Goal: Task Accomplishment & Management: Complete application form

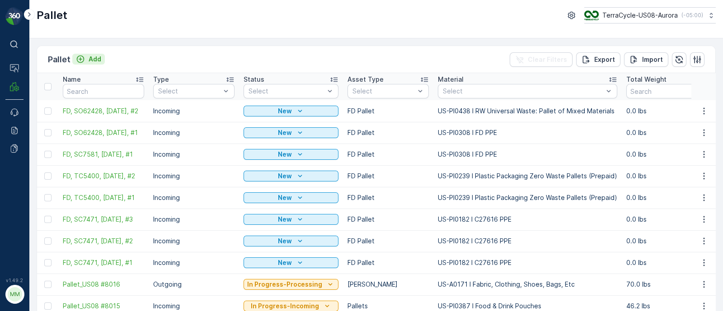
click at [89, 60] on p "Add" at bounding box center [95, 59] width 13 height 9
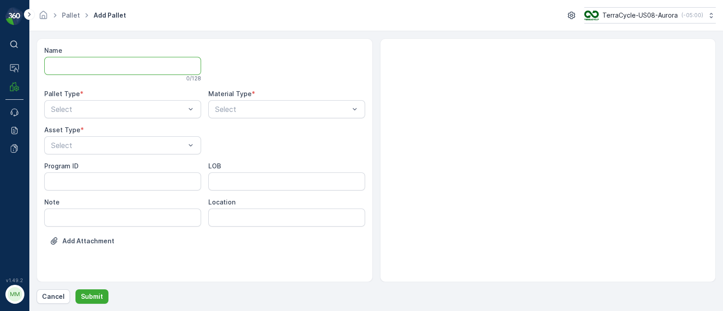
click at [98, 62] on input "Name" at bounding box center [122, 66] width 157 height 18
type input "FD, SC7488, [DATE], #1"
click at [88, 99] on div "Pallet Type *" at bounding box center [122, 95] width 157 height 9
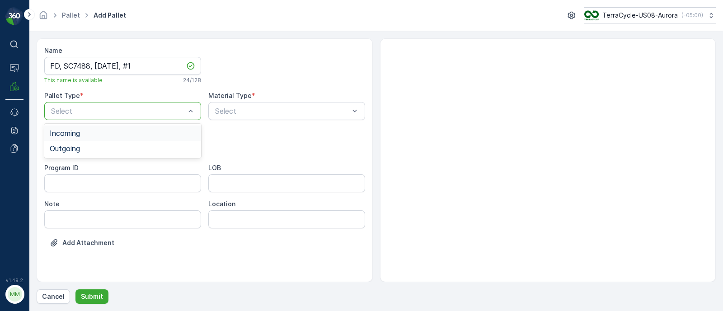
click at [91, 132] on div "Incoming" at bounding box center [123, 133] width 146 height 8
click at [91, 154] on div "Select" at bounding box center [122, 147] width 157 height 18
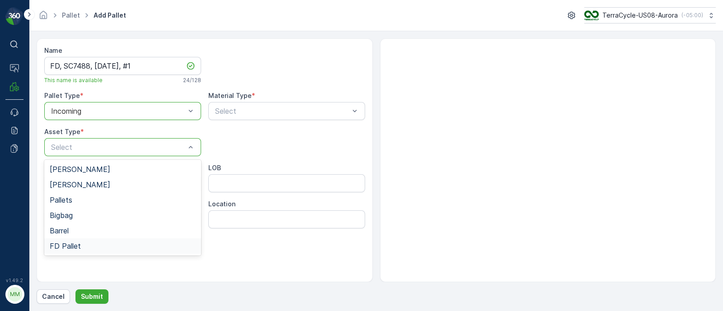
click at [81, 246] on div "FD Pallet" at bounding box center [123, 246] width 146 height 8
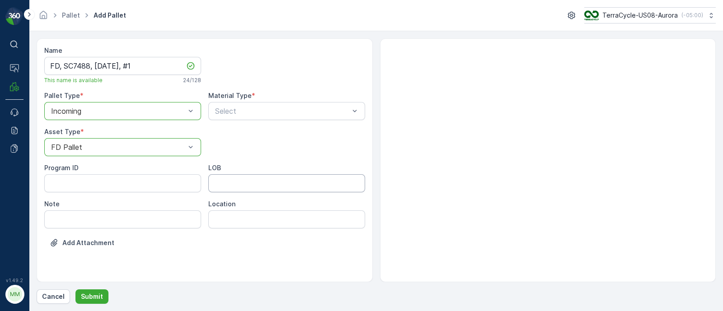
drag, startPoint x: 245, startPoint y: 184, endPoint x: 253, endPoint y: 191, distance: 10.9
click at [245, 184] on input "LOB" at bounding box center [286, 183] width 157 height 18
type input "MAT"
click at [56, 178] on ID "Program ID" at bounding box center [122, 183] width 157 height 18
click at [95, 184] on ID "Program ID" at bounding box center [122, 183] width 157 height 18
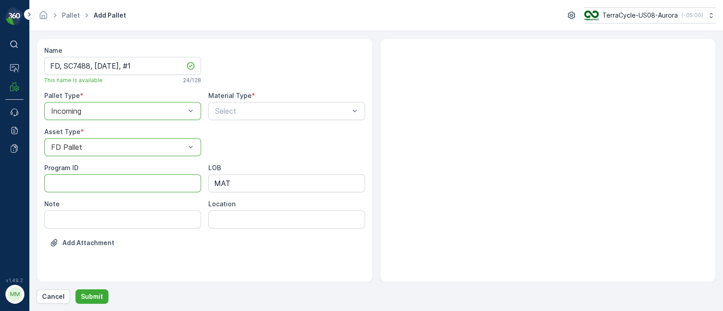
paste ID "F-C27592"
type ID "F-C27592"
click at [246, 119] on div "Select" at bounding box center [286, 111] width 157 height 18
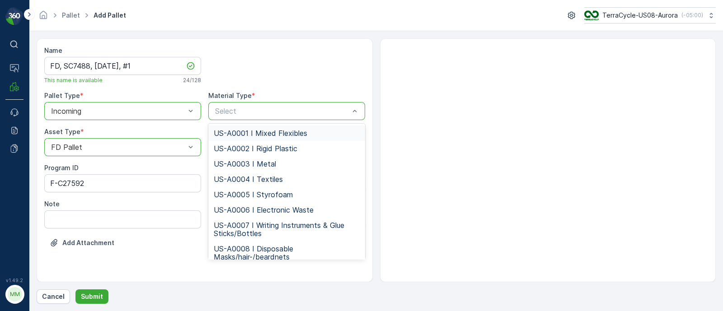
click at [245, 116] on div "Select" at bounding box center [286, 111] width 157 height 18
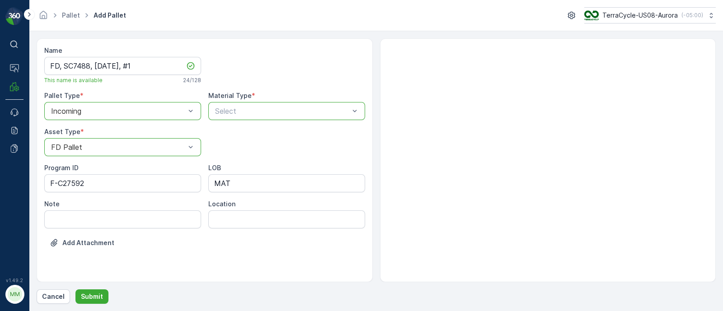
click at [235, 106] on p "Select" at bounding box center [282, 111] width 134 height 11
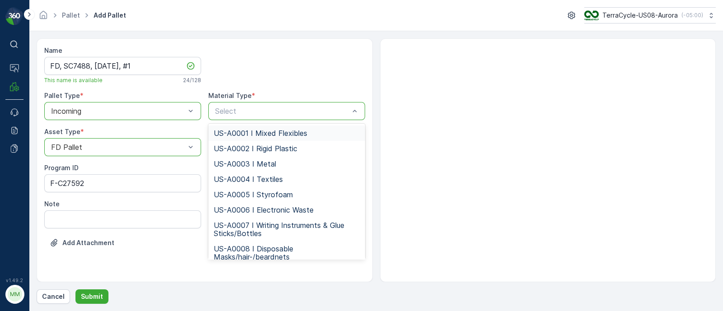
click at [248, 121] on div "Name FD, SC7488, [DATE], #1 This name is available 24 / 128 Pallet Type * optio…" at bounding box center [204, 153] width 321 height 215
type input "US-PI0462 I FD Mixed Flexible Plastic"
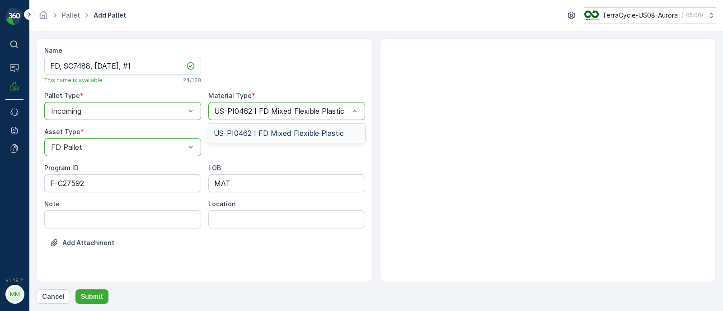
click at [253, 132] on span "US-PI0462 I FD Mixed Flexible Plastic" at bounding box center [279, 133] width 130 height 8
click at [100, 297] on p "Submit" at bounding box center [92, 296] width 22 height 9
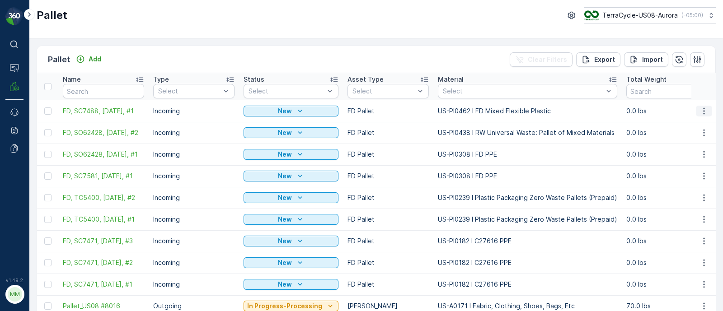
drag, startPoint x: 703, startPoint y: 104, endPoint x: 704, endPoint y: 109, distance: 5.6
click at [703, 104] on td at bounding box center [704, 111] width 24 height 22
click at [704, 109] on icon "button" at bounding box center [704, 111] width 9 height 9
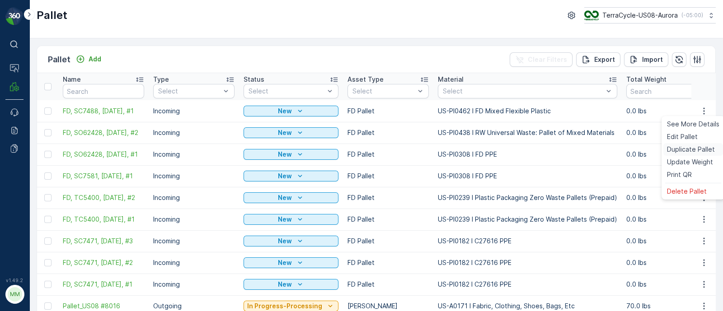
click at [688, 149] on span "Duplicate Pallet" at bounding box center [691, 149] width 48 height 9
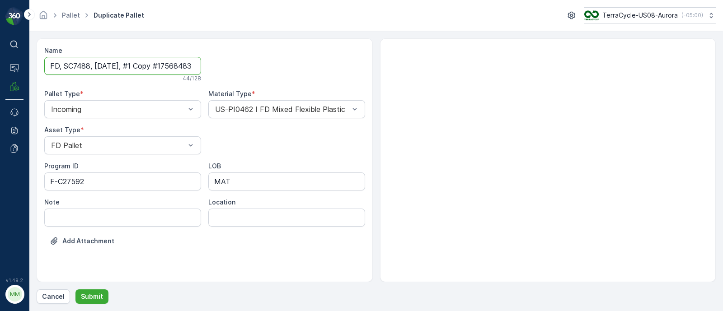
scroll to position [0, 28]
drag, startPoint x: 135, startPoint y: 62, endPoint x: 311, endPoint y: 69, distance: 176.9
click at [311, 69] on div "Name FD, SC7488, [DATE], #1 Copy #1756848340311 44 / 128 Pallet Type * Incoming…" at bounding box center [204, 152] width 321 height 213
type input "FD, SC7488, [DATE], #2"
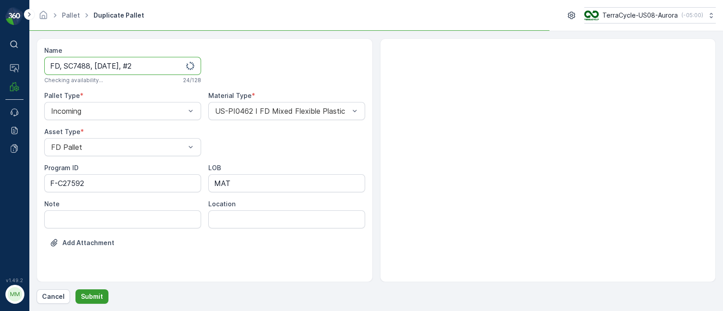
click at [104, 297] on button "Submit" at bounding box center [91, 297] width 33 height 14
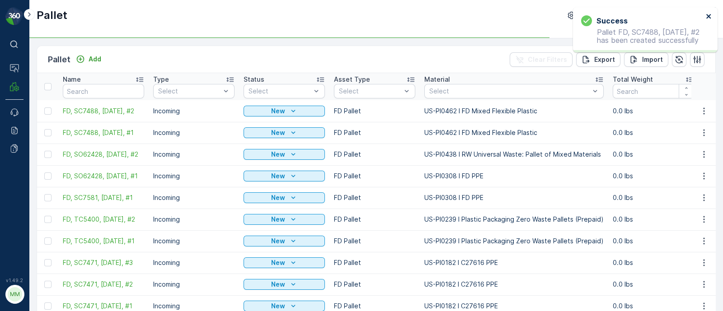
click at [710, 13] on icon "close" at bounding box center [709, 16] width 6 height 7
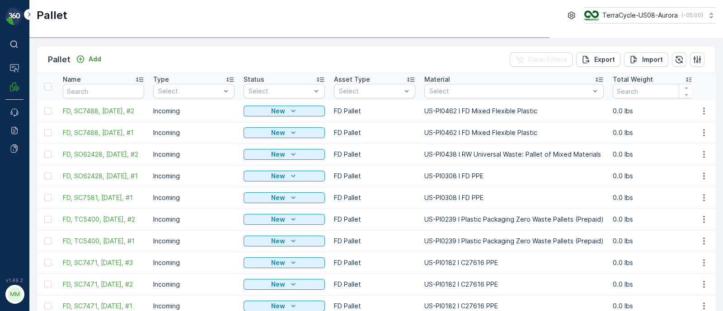
click at [706, 116] on td at bounding box center [704, 111] width 24 height 22
click at [704, 113] on icon "button" at bounding box center [704, 111] width 9 height 9
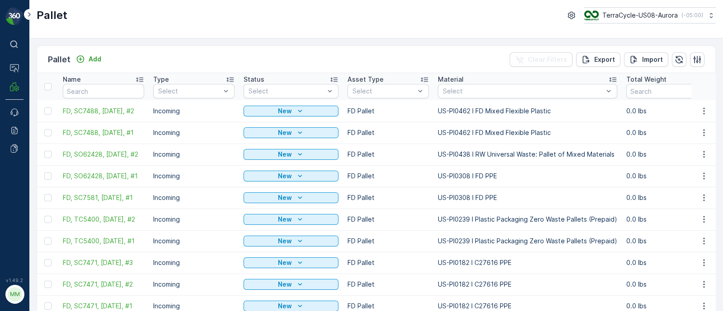
click at [697, 149] on button "button" at bounding box center [704, 154] width 16 height 11
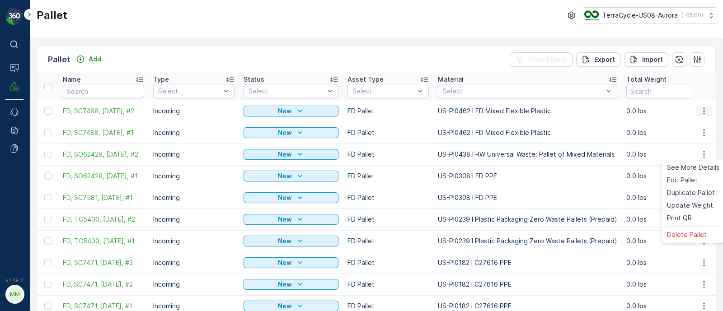
click at [700, 108] on icon "button" at bounding box center [704, 111] width 9 height 9
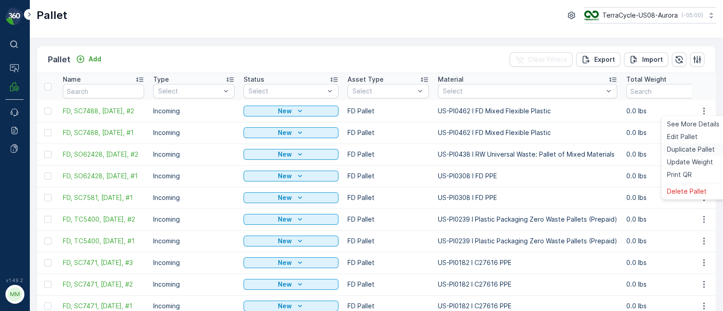
click at [683, 147] on span "Duplicate Pallet" at bounding box center [691, 149] width 48 height 9
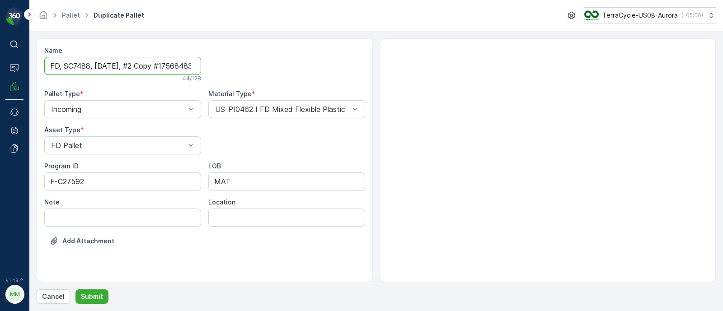
scroll to position [0, 29]
drag, startPoint x: 136, startPoint y: 64, endPoint x: 278, endPoint y: 71, distance: 142.5
click at [278, 71] on div "Name FD, SC7488, [DATE], #2 Copy #1756848352251 44 / 128 Pallet Type * Incoming…" at bounding box center [204, 152] width 321 height 213
type input "FD, SC7488, [DATE], #3"
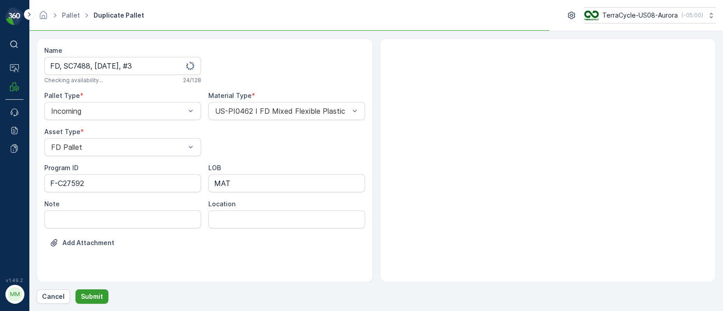
click at [100, 296] on p "Submit" at bounding box center [92, 296] width 22 height 9
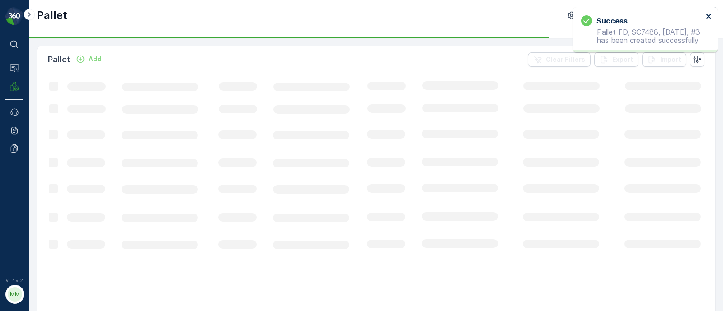
drag, startPoint x: 710, startPoint y: 18, endPoint x: 691, endPoint y: 35, distance: 25.6
click at [707, 15] on icon "close" at bounding box center [709, 16] width 6 height 7
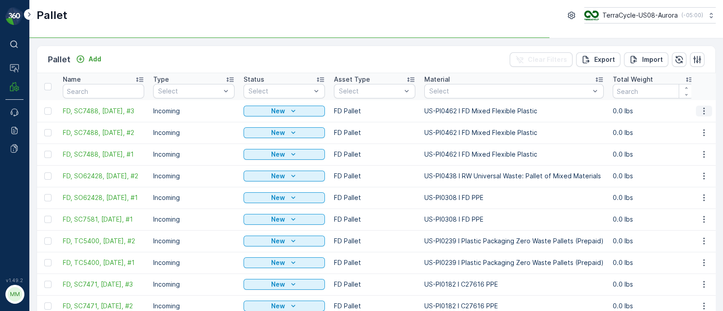
click at [703, 109] on icon "button" at bounding box center [704, 111] width 9 height 9
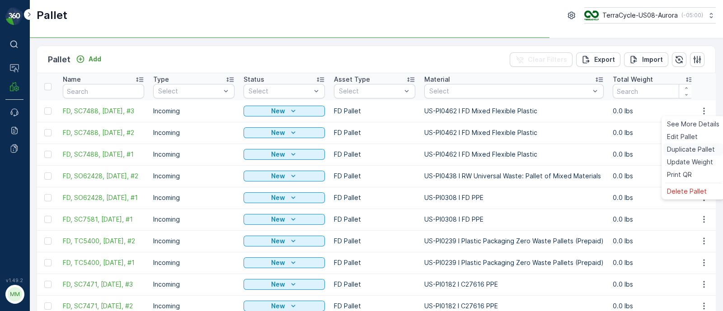
click at [696, 148] on span "Duplicate Pallet" at bounding box center [691, 149] width 48 height 9
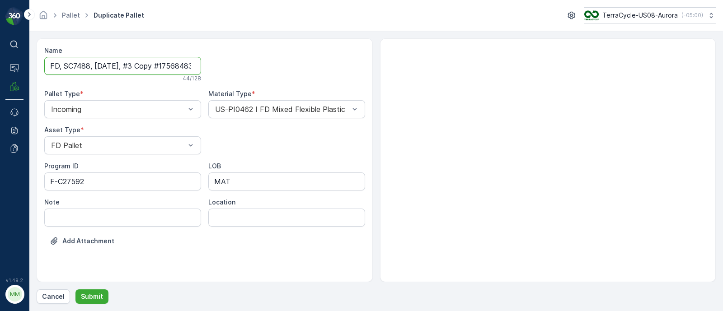
scroll to position [0, 31]
drag, startPoint x: 135, startPoint y: 64, endPoint x: 633, endPoint y: 116, distance: 500.8
click at [635, 116] on div "Name FD, SC7488, [DATE], #3 Copy #1756848360508 44 / 128 Pallet Type * Incoming…" at bounding box center [376, 160] width 679 height 244
type input "FD, SC7488, [DATE], #4"
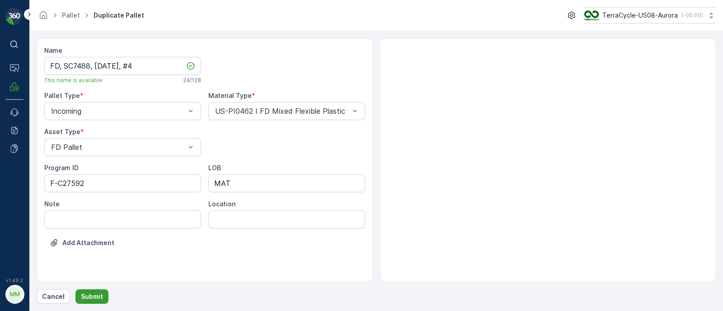
click at [97, 295] on p "Submit" at bounding box center [92, 296] width 22 height 9
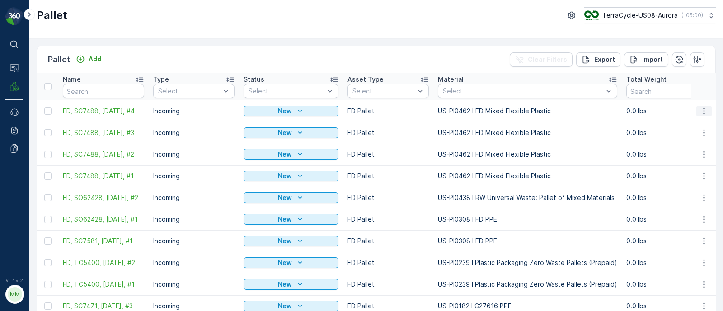
click at [701, 111] on icon "button" at bounding box center [704, 111] width 9 height 9
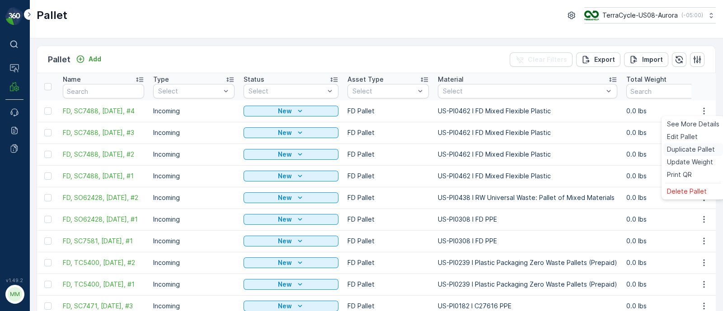
click at [697, 148] on span "Duplicate Pallet" at bounding box center [691, 149] width 48 height 9
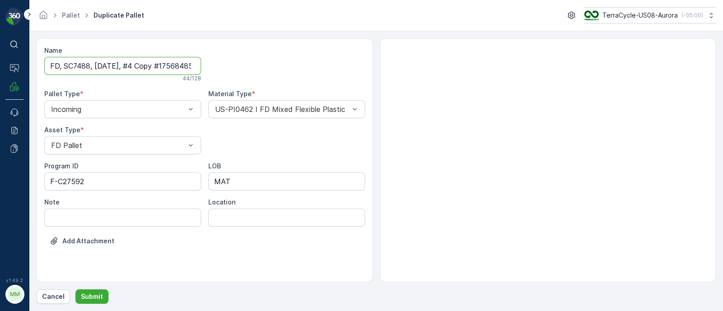
scroll to position [0, 31]
drag, startPoint x: 136, startPoint y: 65, endPoint x: 499, endPoint y: 81, distance: 362.9
click at [499, 81] on div "Name FD, SC7488, [DATE], #4 Copy #1756848599562 44 / 128 Pallet Type * Incoming…" at bounding box center [376, 160] width 679 height 244
type input "FD, SC7488, [DATE], #5"
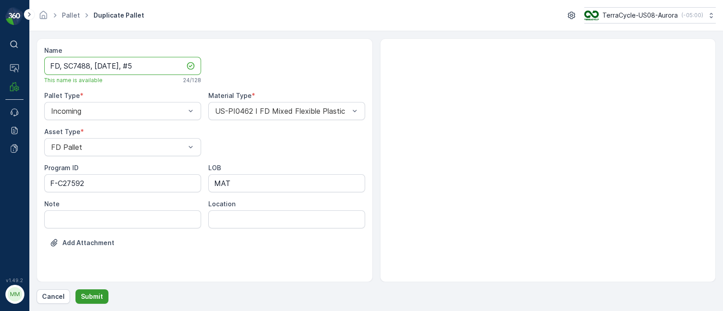
click at [96, 295] on p "Submit" at bounding box center [92, 296] width 22 height 9
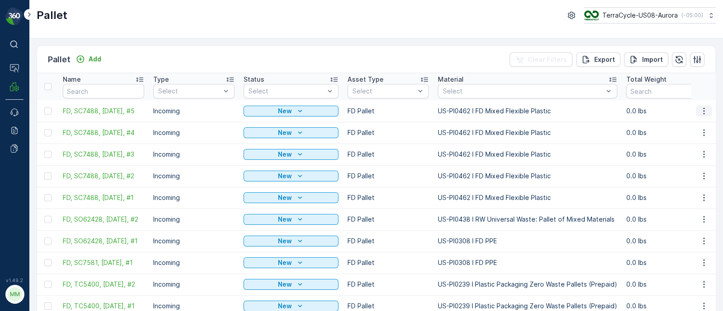
click at [701, 110] on icon "button" at bounding box center [704, 111] width 9 height 9
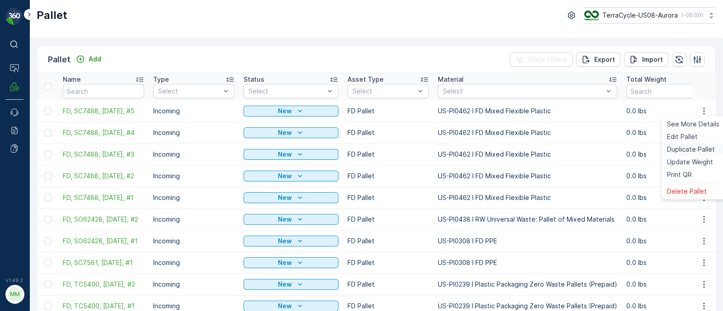
click at [688, 150] on span "Duplicate Pallet" at bounding box center [691, 149] width 48 height 9
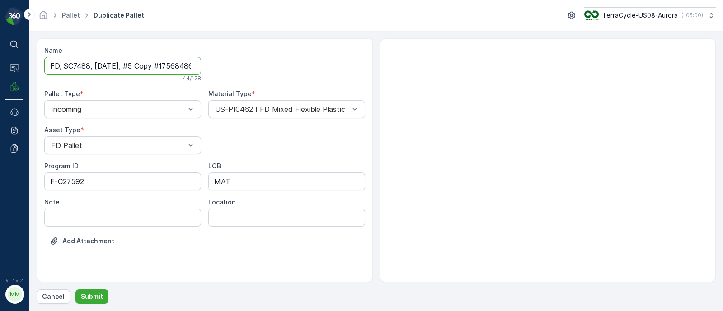
scroll to position [0, 31]
drag, startPoint x: 136, startPoint y: 64, endPoint x: 768, endPoint y: 107, distance: 633.8
click at [723, 107] on html "⌘B Operations MRF Events Reports Documents v 1.49.2 MM MRF.US08 Pallet Duplicat…" at bounding box center [361, 155] width 723 height 311
type input "FD, SC7488, [DATE], #6"
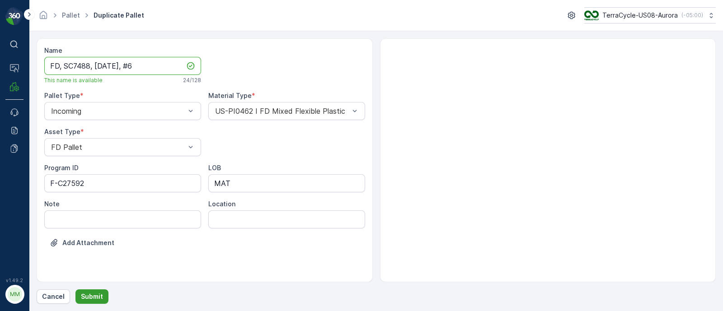
click at [90, 297] on p "Submit" at bounding box center [92, 296] width 22 height 9
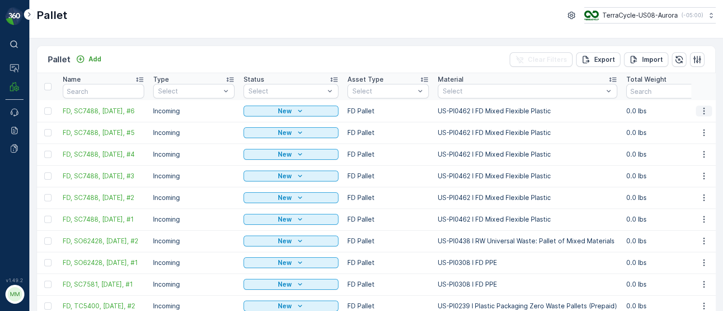
click at [701, 108] on icon "button" at bounding box center [704, 111] width 9 height 9
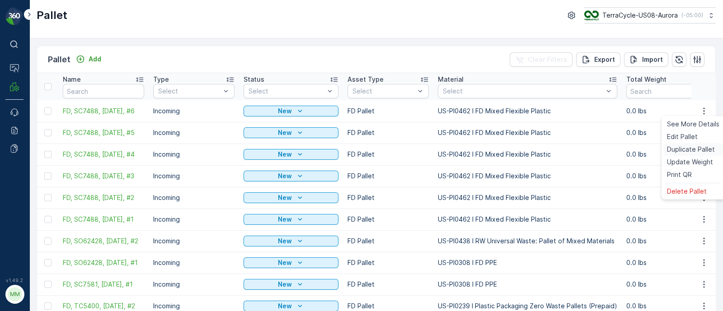
click at [685, 146] on span "Duplicate Pallet" at bounding box center [691, 149] width 48 height 9
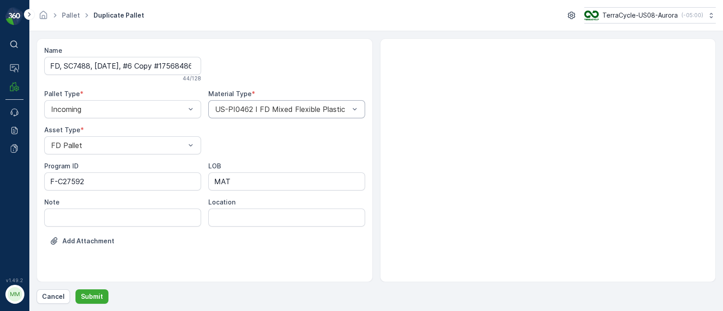
click at [320, 103] on div "US-PI0462 I FD Mixed Flexible Plastic" at bounding box center [286, 109] width 157 height 18
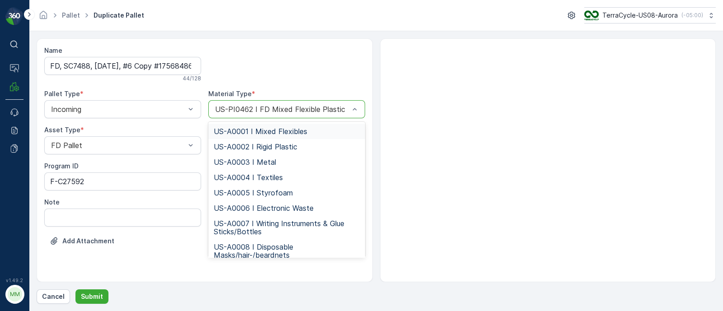
type input "US-PI0095 I C27592 Label Backing & Nitrile Gloves"
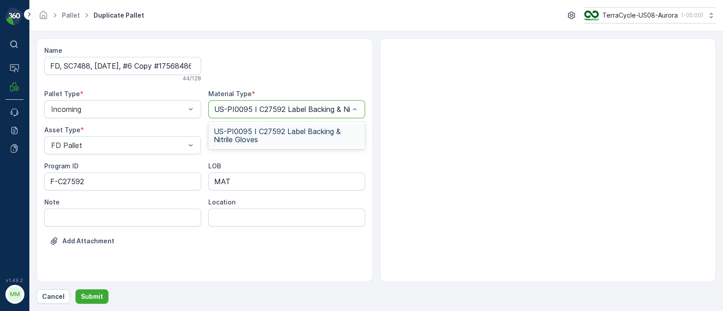
scroll to position [0, 38]
click at [279, 137] on span "US-PI0095 I C27592 Label Backing & Nitrile Gloves" at bounding box center [287, 135] width 146 height 16
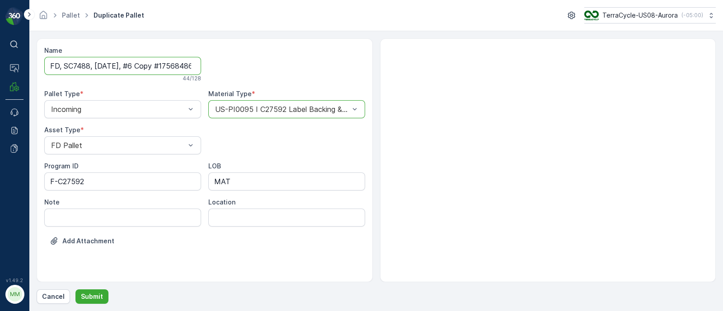
scroll to position [0, 30]
drag, startPoint x: 133, startPoint y: 67, endPoint x: 305, endPoint y: 65, distance: 171.8
click at [305, 65] on div "Name FD, SC7488, [DATE], #6 Copy #1756848691430 44 / 128 Pallet Type * Incoming…" at bounding box center [204, 152] width 321 height 213
type input "FD, SC7488, [DATE], #7"
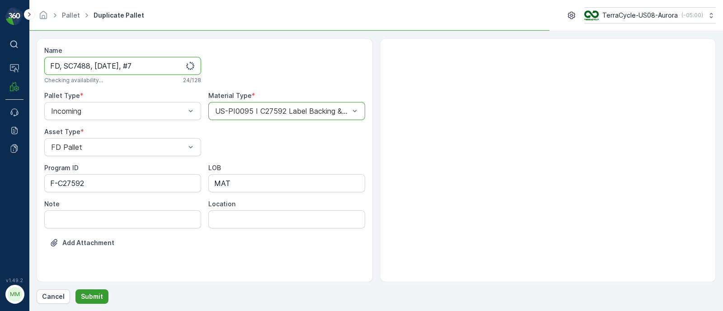
click at [93, 295] on p "Submit" at bounding box center [92, 296] width 22 height 9
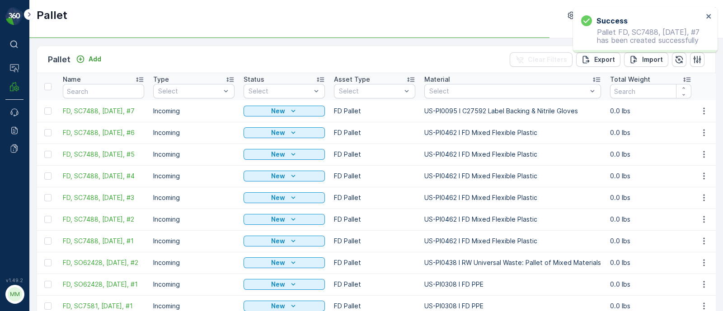
click at [703, 116] on td at bounding box center [704, 111] width 24 height 22
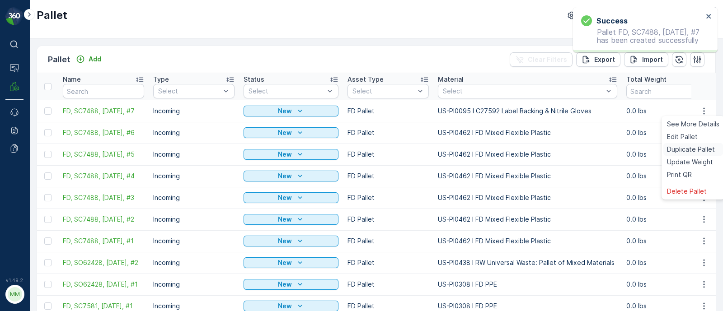
click at [691, 153] on span "Duplicate Pallet" at bounding box center [691, 149] width 48 height 9
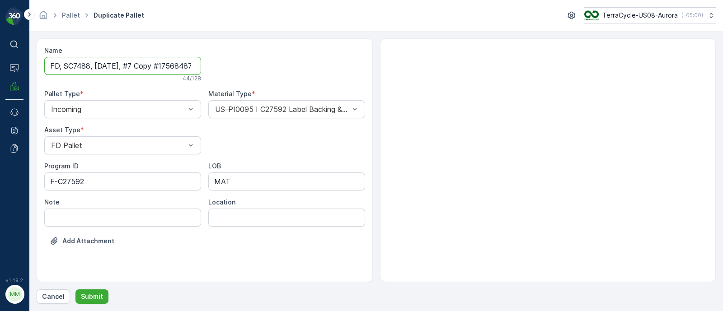
scroll to position [0, 29]
drag, startPoint x: 136, startPoint y: 61, endPoint x: 365, endPoint y: 61, distance: 229.2
click at [365, 61] on div "Name FD, SC7488, [DATE], #7 Copy #1756848709752 44 / 128 Pallet Type * Incoming…" at bounding box center [205, 160] width 336 height 244
type input "FD, SC7488, [DATE], #8"
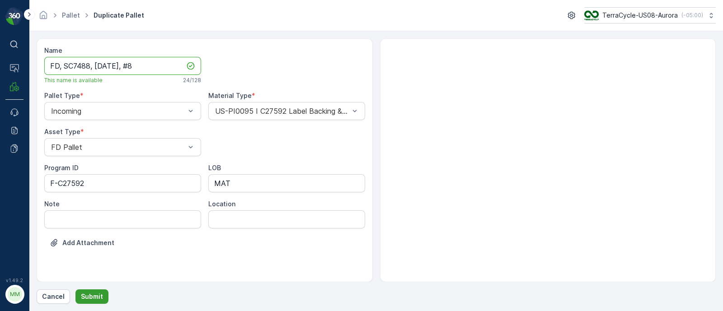
click at [93, 298] on p "Submit" at bounding box center [92, 296] width 22 height 9
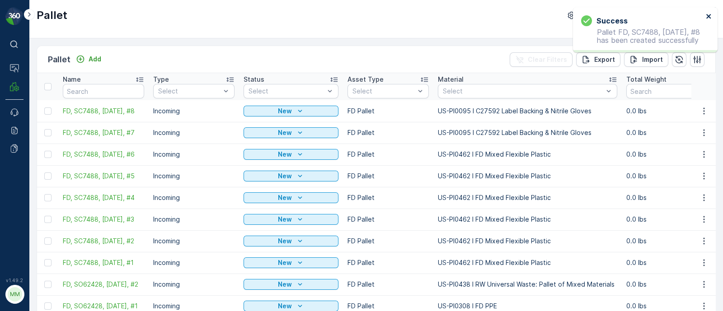
click at [712, 15] on icon "close" at bounding box center [709, 16] width 6 height 7
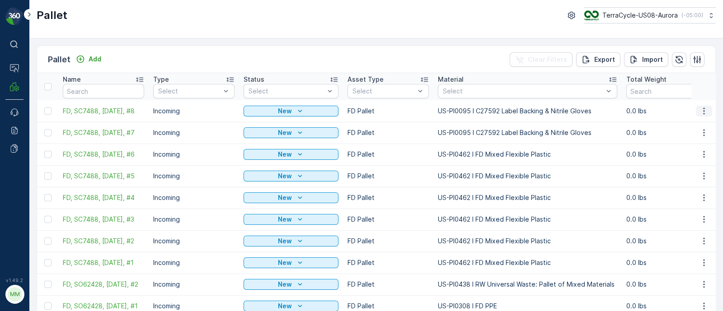
click at [704, 109] on icon "button" at bounding box center [704, 111] width 9 height 9
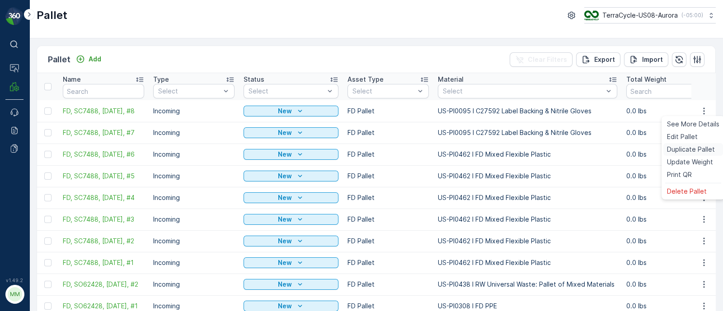
click at [699, 149] on span "Duplicate Pallet" at bounding box center [691, 149] width 48 height 9
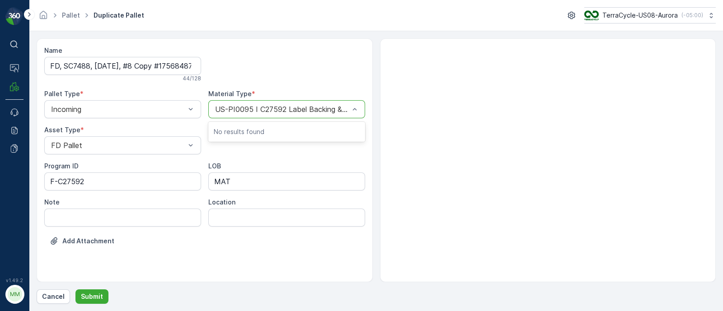
type input "US-PI0190 I C27592 Craft Paper"
click at [246, 112] on div at bounding box center [282, 109] width 136 height 8
type input "0190"
click at [265, 38] on div "Name FD, SC7488, [DATE], #8 Copy #1756848799701 44 / 128 Pallet Type * Incoming…" at bounding box center [205, 160] width 336 height 244
click at [264, 116] on div "US-PI0095 I C27592 Label Backing & Nitrile Gloves" at bounding box center [286, 109] width 157 height 18
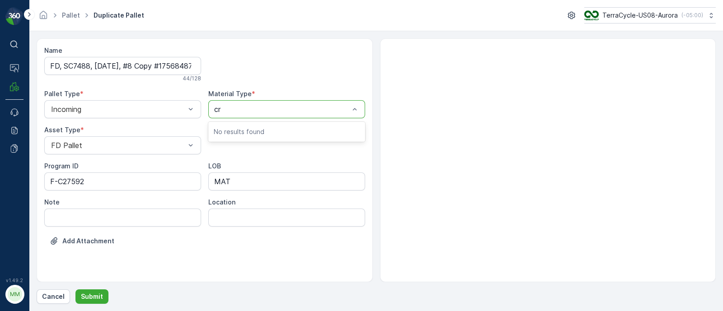
type input "cra"
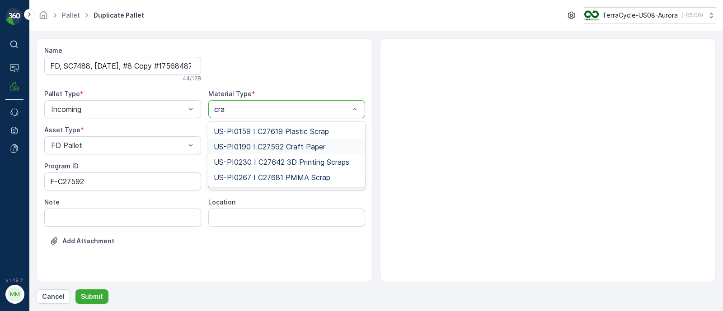
click at [281, 146] on span "US-PI0190 I C27592 Craft Paper" at bounding box center [270, 147] width 112 height 8
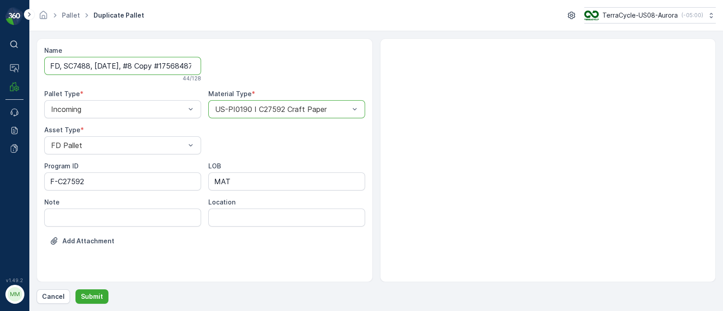
scroll to position [0, 29]
drag, startPoint x: 135, startPoint y: 68, endPoint x: 429, endPoint y: 62, distance: 294.3
click at [429, 62] on div "Name FD, SC7488, [DATE], #8 Copy #1756848799701 44 / 128 Pallet Type * Incoming…" at bounding box center [376, 160] width 679 height 244
type input "FD, SC7488, [DATE], #9"
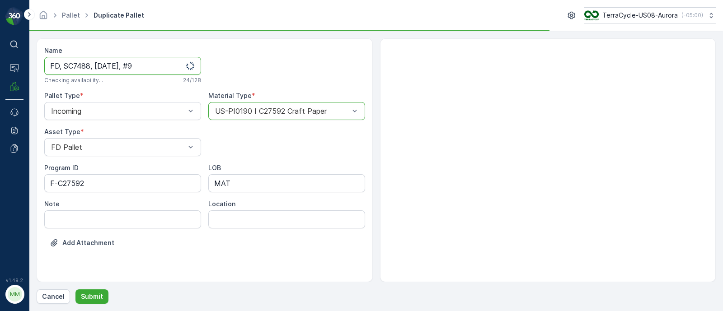
click at [110, 287] on div "Name FD, SC7488, [DATE], #9 Checking availability... 24 / 128 Pallet Type * Inc…" at bounding box center [376, 171] width 679 height 266
click at [98, 296] on p "Submit" at bounding box center [92, 296] width 22 height 9
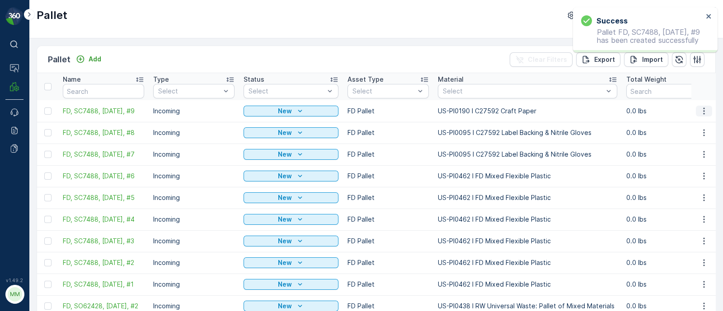
click at [703, 108] on icon "button" at bounding box center [703, 111] width 1 height 7
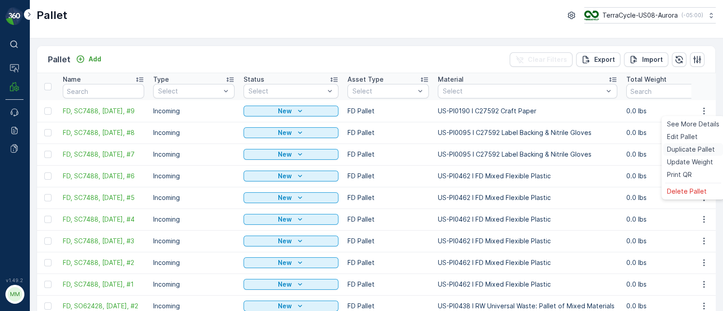
click at [685, 151] on span "Duplicate Pallet" at bounding box center [691, 149] width 48 height 9
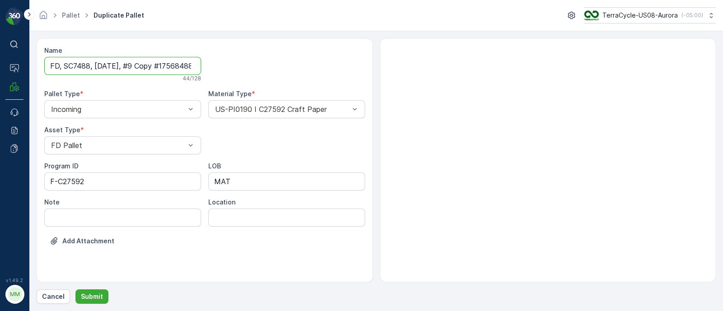
scroll to position [0, 31]
drag, startPoint x: 133, startPoint y: 63, endPoint x: 325, endPoint y: 61, distance: 192.6
click at [325, 61] on div "Name FD, SC7488, [DATE], #9 Copy #1756848825308 44 / 128 Pallet Type * Incoming…" at bounding box center [204, 152] width 321 height 213
type input "FD, SC7488, [DATE], #10"
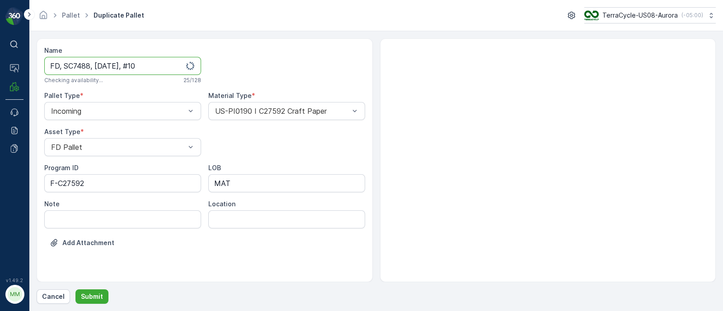
click at [93, 288] on div "Name FD, SC7488, [DATE], #10 Checking availability... 25 / 128 Pallet Type * In…" at bounding box center [376, 171] width 679 height 266
click at [93, 296] on p "Submit" at bounding box center [92, 296] width 22 height 9
